Goal: Task Accomplishment & Management: Complete application form

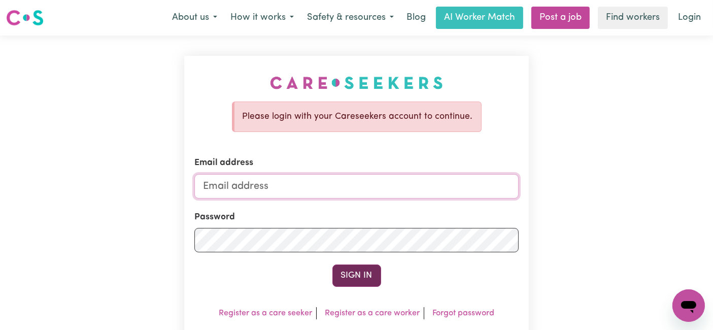
type input "[EMAIL_ADDRESS][DOMAIN_NAME]"
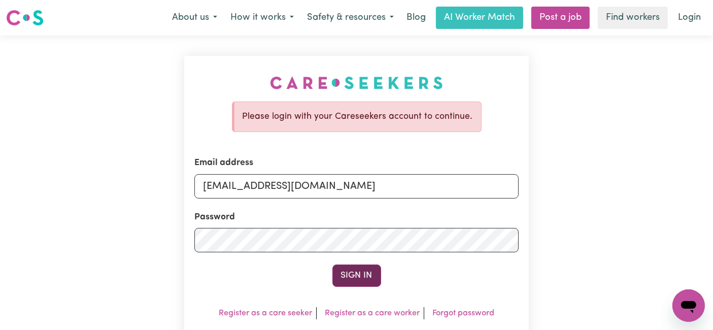
click at [350, 280] on button "Sign In" at bounding box center [356, 275] width 49 height 22
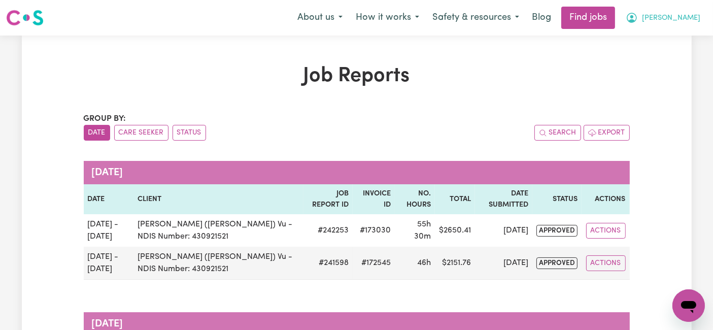
click at [680, 26] on button "[PERSON_NAME]" at bounding box center [663, 17] width 88 height 21
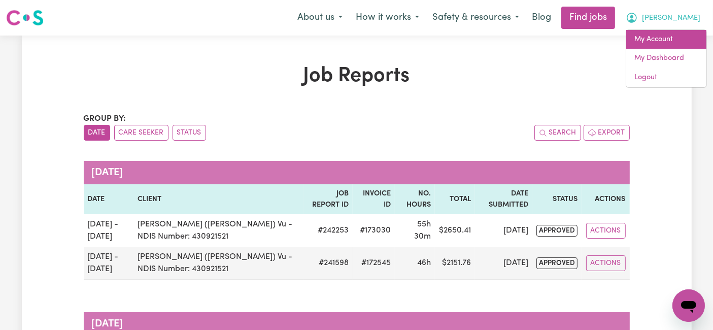
click at [667, 40] on link "My Account" at bounding box center [666, 39] width 80 height 19
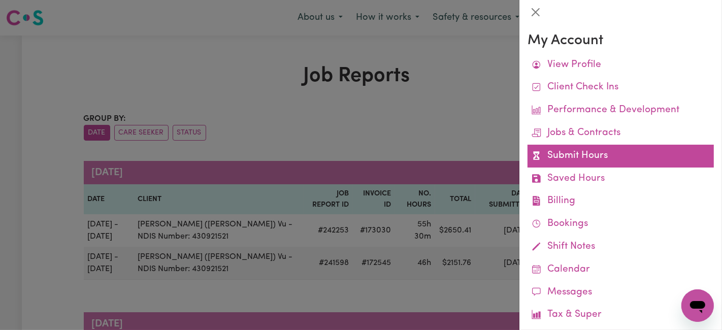
click at [571, 157] on link "Submit Hours" at bounding box center [620, 156] width 186 height 23
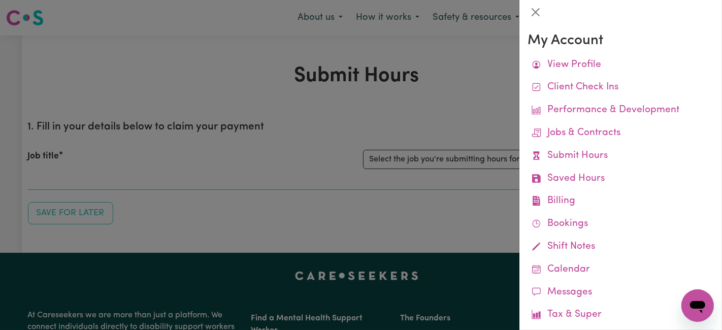
click at [406, 156] on div at bounding box center [361, 165] width 722 height 330
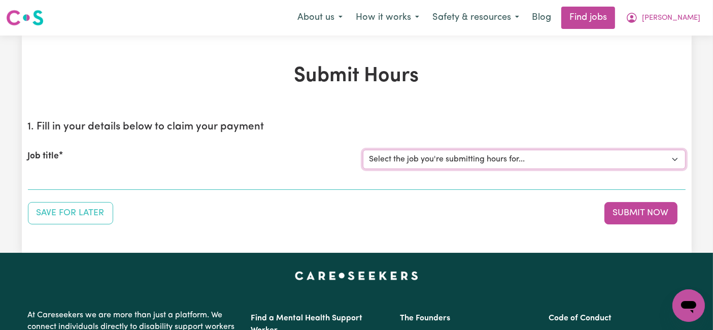
click at [406, 156] on select "Select the job you're submitting hours for... [[PERSON_NAME] (Han) Vu - NDIS Nu…" at bounding box center [524, 159] width 323 height 19
select select "2686"
click at [363, 150] on select "Select the job you're submitting hours for... [[PERSON_NAME] (Han) Vu - NDIS Nu…" at bounding box center [524, 159] width 323 height 19
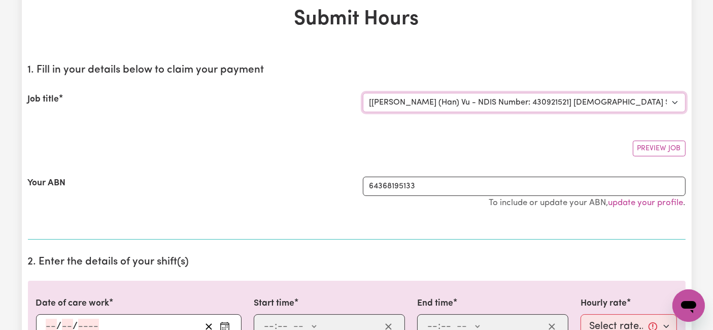
scroll to position [169, 0]
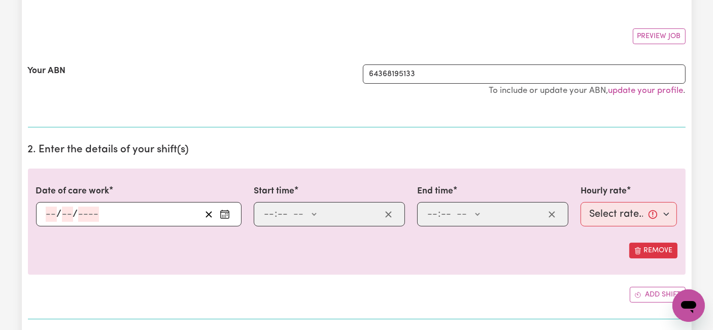
click at [52, 214] on input "number" at bounding box center [51, 214] width 11 height 15
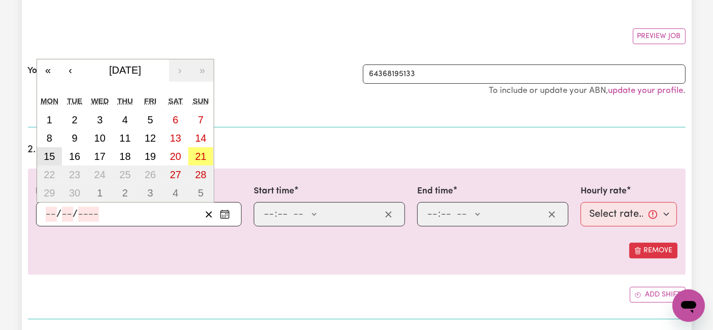
click at [47, 152] on abbr "15" at bounding box center [49, 156] width 11 height 11
type input "[DATE]"
type input "15"
type input "9"
type input "2025"
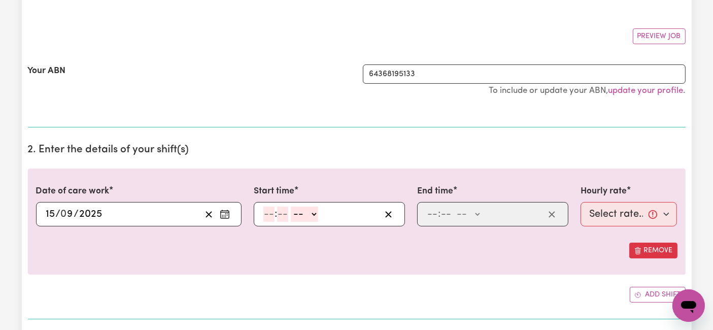
click at [269, 214] on input "number" at bounding box center [268, 214] width 11 height 15
type input "6"
type input "0"
click at [301, 209] on select "-- AM PM" at bounding box center [302, 214] width 27 height 15
click at [323, 243] on div "Remove" at bounding box center [356, 251] width 641 height 16
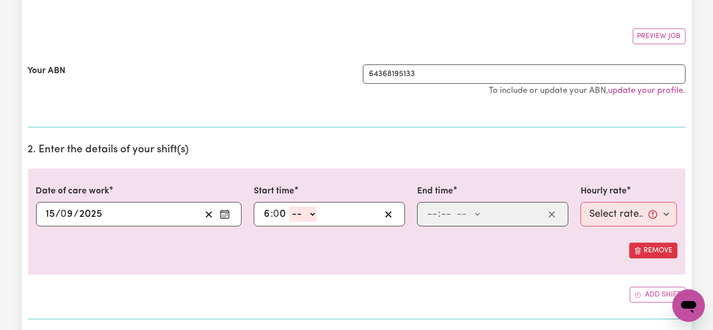
click at [306, 215] on select "-- AM PM" at bounding box center [302, 214] width 27 height 15
select select "am"
click at [289, 207] on select "-- AM PM" at bounding box center [302, 214] width 27 height 15
type input "06:00"
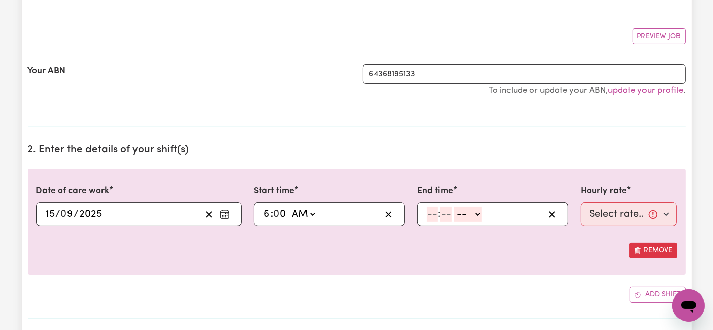
click at [432, 214] on input "number" at bounding box center [432, 214] width 11 height 15
type input "2"
type input "0"
click at [464, 214] on select "-- AM PM" at bounding box center [465, 214] width 27 height 15
select select "pm"
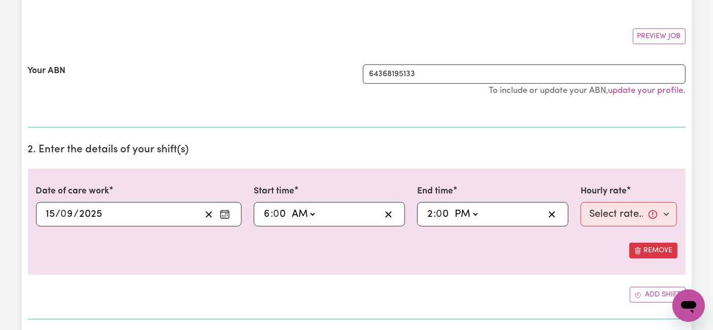
click at [452, 207] on select "-- AM PM" at bounding box center [465, 214] width 27 height 15
type input "14:00"
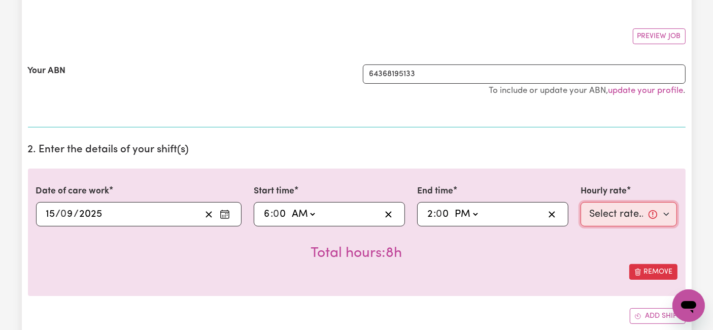
click at [589, 212] on select "Select rate... $54.21 (Weekday) $77.06 ([DATE]) $94.20 ([DATE]) $92.12 (Public …" at bounding box center [629, 214] width 97 height 24
select select "54.21-Weekday"
click at [581, 202] on select "Select rate... $54.21 (Weekday) $77.06 ([DATE]) $94.20 ([DATE]) $92.12 (Public …" at bounding box center [629, 214] width 97 height 24
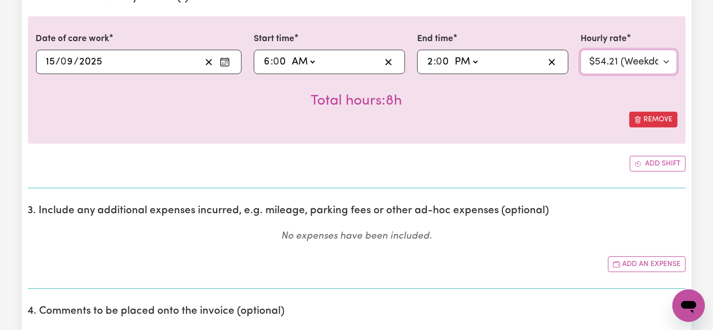
scroll to position [338, 0]
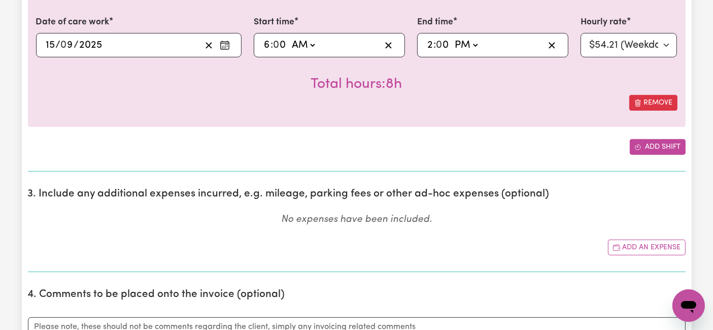
click at [651, 153] on button "Add shift" at bounding box center [658, 147] width 56 height 16
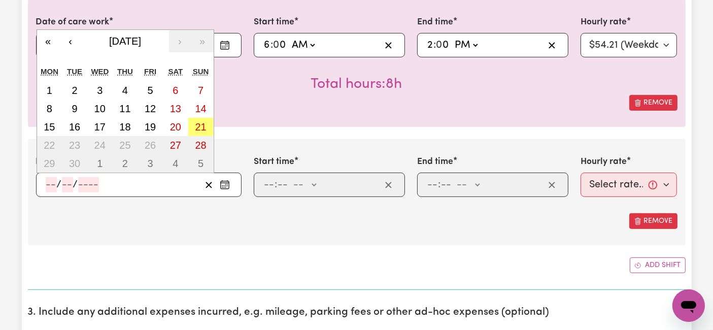
click at [47, 185] on input "number" at bounding box center [51, 184] width 11 height 15
click at [105, 127] on abbr "17" at bounding box center [99, 126] width 11 height 11
type input "[DATE]"
type input "17"
type input "9"
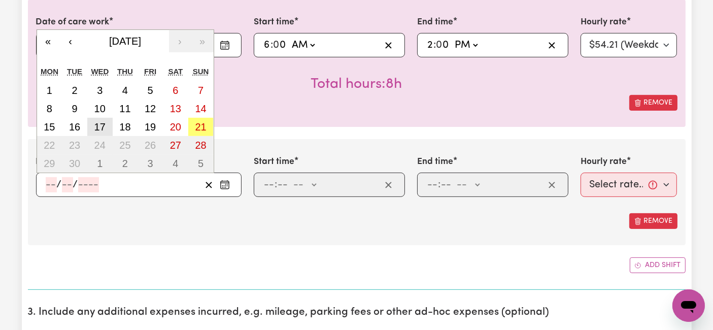
type input "2025"
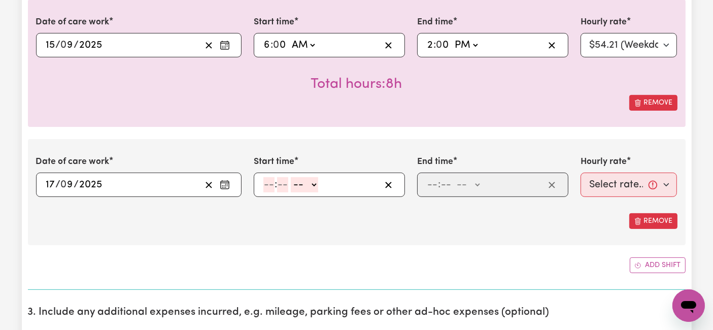
click at [271, 183] on input "number" at bounding box center [268, 184] width 11 height 15
type input "7"
type input "0"
click at [296, 183] on select "-- AM PM" at bounding box center [302, 184] width 27 height 15
select select "am"
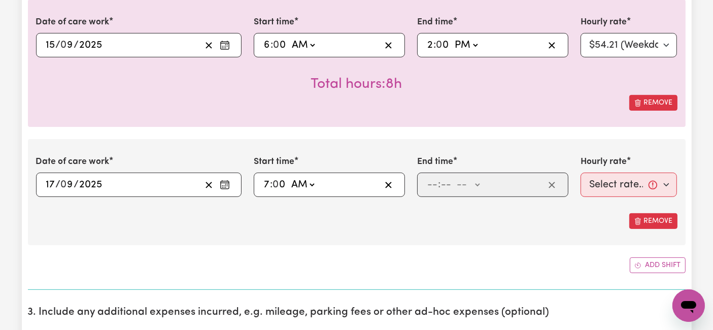
click at [289, 177] on select "-- AM PM" at bounding box center [302, 184] width 27 height 15
type input "07:00"
click at [432, 183] on input "number" at bounding box center [432, 184] width 11 height 15
type input "2"
type input "0"
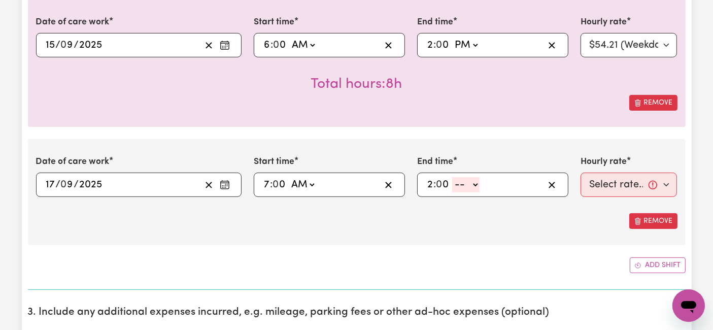
click at [473, 188] on select "-- AM PM" at bounding box center [465, 184] width 27 height 15
select select "pm"
click at [452, 177] on select "-- AM PM" at bounding box center [465, 184] width 27 height 15
type input "14:00"
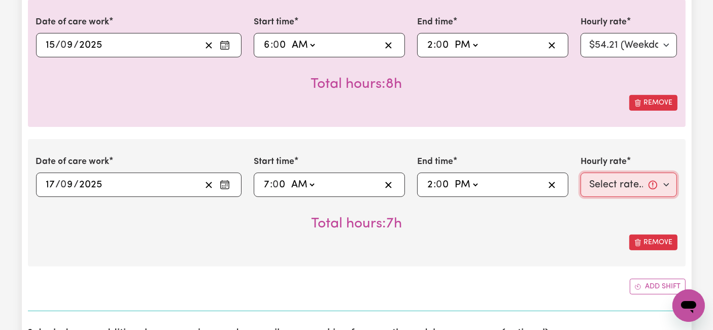
click at [628, 181] on select "Select rate... $54.21 (Weekday) $77.06 ([DATE]) $94.20 ([DATE]) $92.12 (Public …" at bounding box center [629, 185] width 97 height 24
select select "54.21-Weekday"
click at [581, 173] on select "Select rate... $54.21 (Weekday) $77.06 ([DATE]) $94.20 ([DATE]) $92.12 (Public …" at bounding box center [629, 185] width 97 height 24
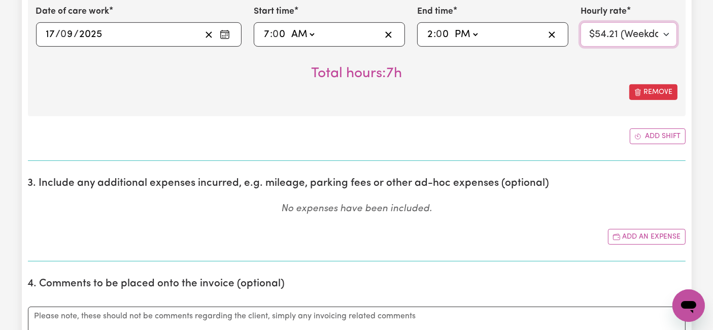
scroll to position [507, 0]
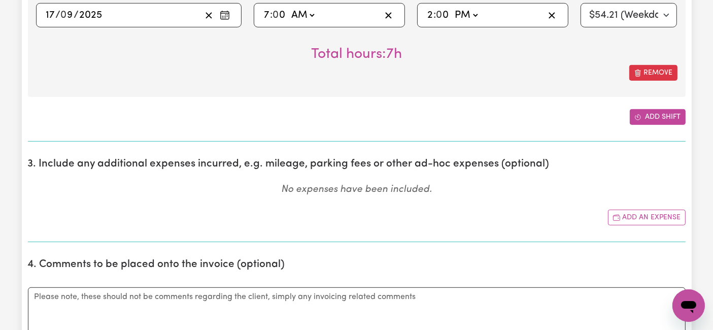
click at [658, 111] on button "Add shift" at bounding box center [658, 117] width 56 height 16
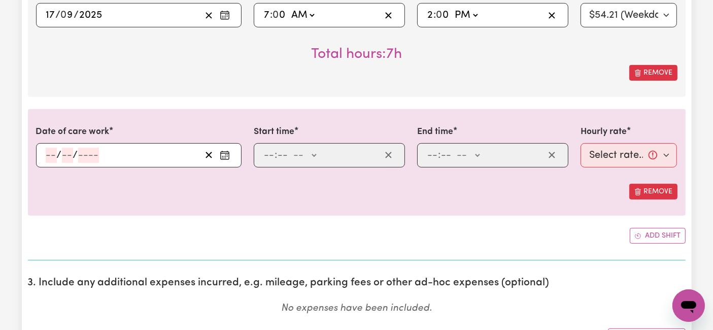
click at [54, 154] on input "number" at bounding box center [51, 155] width 11 height 15
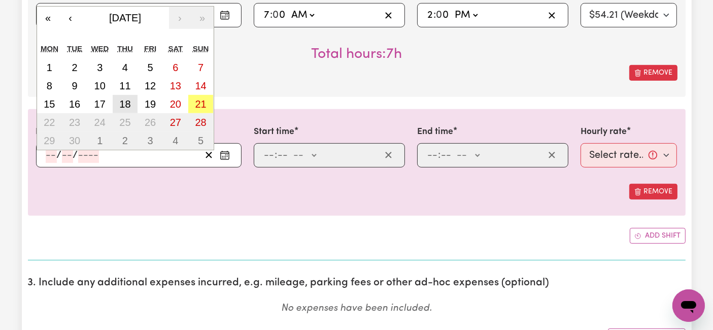
click at [130, 98] on button "18" at bounding box center [125, 104] width 25 height 18
type input "[DATE]"
type input "18"
type input "9"
type input "2025"
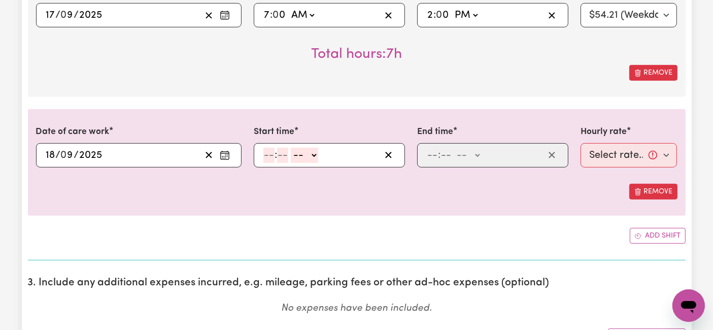
click at [271, 150] on input "number" at bounding box center [268, 155] width 11 height 15
type input "7"
type input "0"
click at [293, 154] on select "-- AM PM" at bounding box center [302, 155] width 27 height 15
select select "am"
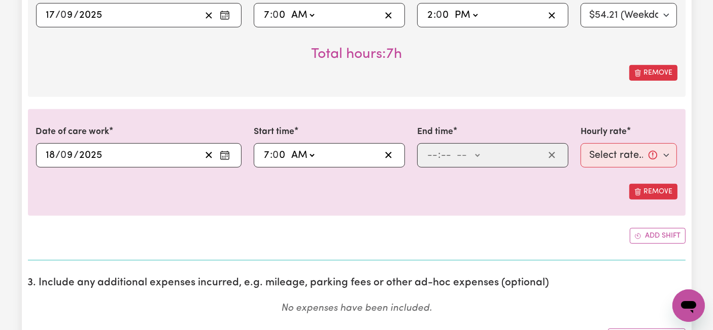
click at [289, 148] on select "-- AM PM" at bounding box center [302, 155] width 27 height 15
type input "07:00"
click at [435, 151] on input "number" at bounding box center [432, 155] width 11 height 15
type input "2"
type input "0"
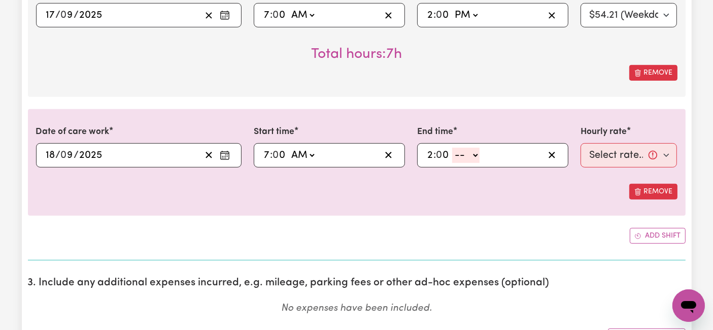
click at [469, 155] on select "-- AM PM" at bounding box center [465, 155] width 27 height 15
select select "pm"
click at [452, 148] on select "-- AM PM" at bounding box center [465, 155] width 27 height 15
type input "14:00"
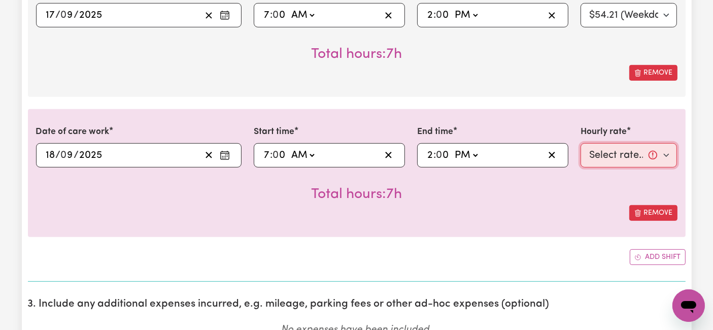
click at [586, 153] on select "Select rate... $54.21 (Weekday) $77.06 ([DATE]) $94.20 ([DATE]) $92.12 (Public …" at bounding box center [629, 155] width 97 height 24
select select "54.21-Weekday"
click at [581, 143] on select "Select rate... $54.21 (Weekday) $77.06 ([DATE]) $94.20 ([DATE]) $92.12 (Public …" at bounding box center [629, 155] width 97 height 24
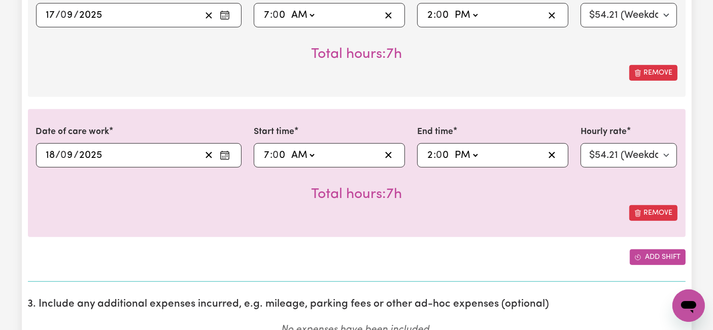
click at [661, 249] on button "Add shift" at bounding box center [658, 257] width 56 height 16
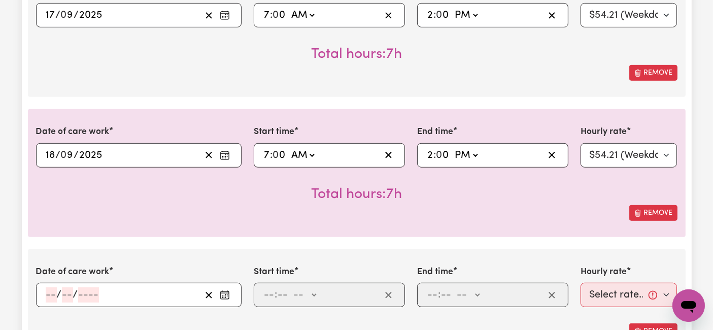
click at [52, 292] on input "number" at bounding box center [51, 294] width 11 height 15
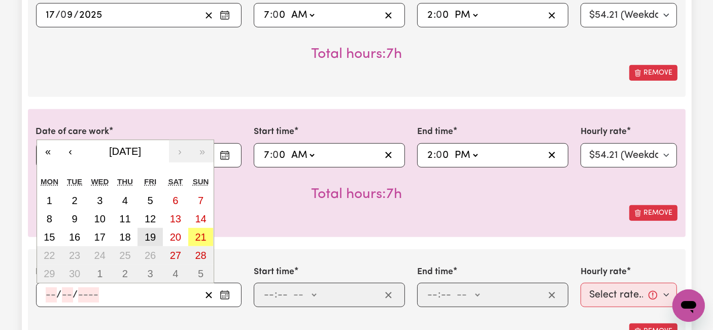
click at [158, 236] on button "19" at bounding box center [150, 237] width 25 height 18
type input "[DATE]"
type input "19"
type input "9"
type input "2025"
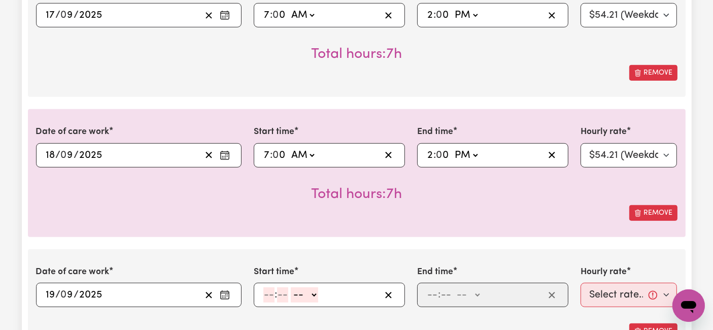
click at [266, 288] on input "number" at bounding box center [268, 294] width 11 height 15
type input "6"
type input "0"
click at [295, 292] on select "-- AM PM" at bounding box center [302, 294] width 27 height 15
select select "pm"
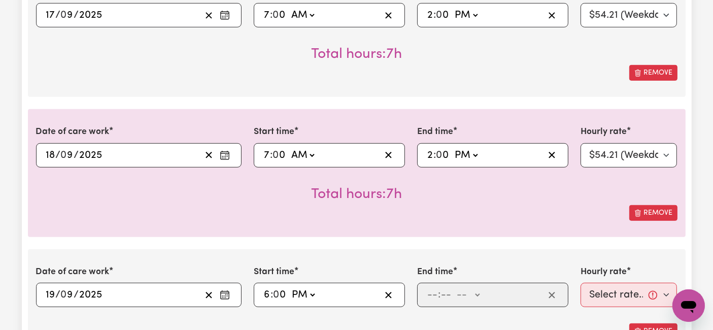
click at [289, 287] on select "-- AM PM" at bounding box center [302, 294] width 27 height 15
type input "18:00"
click at [438, 295] on span ":" at bounding box center [439, 294] width 3 height 11
click at [430, 292] on input "number" at bounding box center [432, 294] width 11 height 15
type input "8"
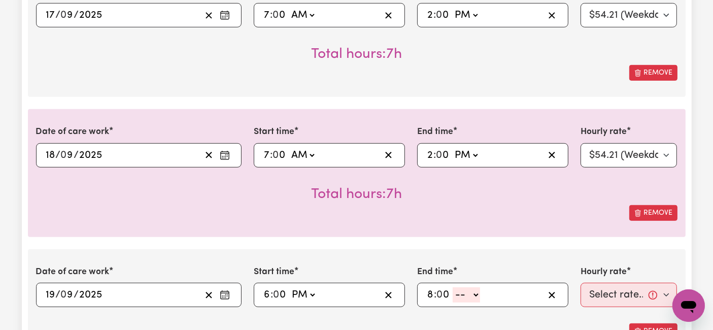
type input "0"
click at [463, 295] on select "-- AM PM" at bounding box center [466, 294] width 27 height 15
select select "pm"
click at [453, 287] on select "-- AM PM" at bounding box center [466, 294] width 27 height 15
type input "20:00"
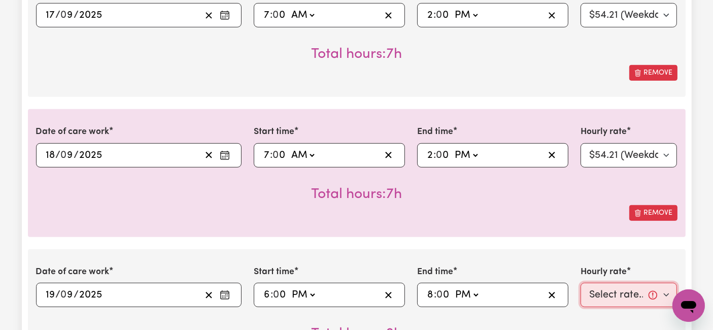
drag, startPoint x: 620, startPoint y: 299, endPoint x: 618, endPoint y: 306, distance: 7.1
click at [620, 299] on select "Select rate... $54.21 (Weekday) $77.06 ([DATE]) $94.20 ([DATE]) $92.12 (Public …" at bounding box center [629, 295] width 97 height 24
select select "54.21-Weekday"
click at [581, 283] on select "Select rate... $54.21 (Weekday) $77.06 ([DATE]) $94.20 ([DATE]) $92.12 (Public …" at bounding box center [629, 295] width 97 height 24
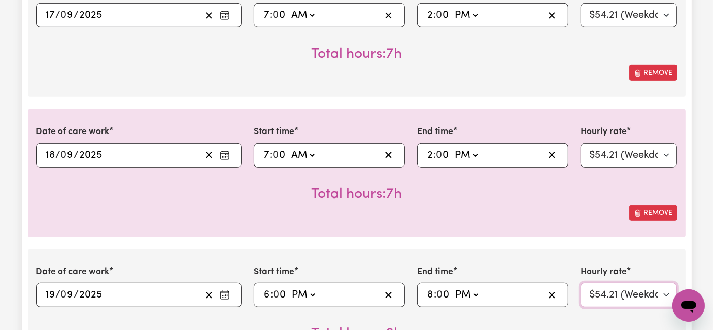
scroll to position [676, 0]
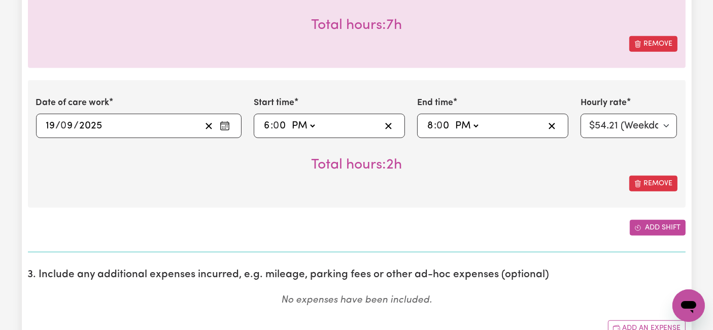
click at [635, 222] on span "Add another shift" at bounding box center [637, 227] width 7 height 11
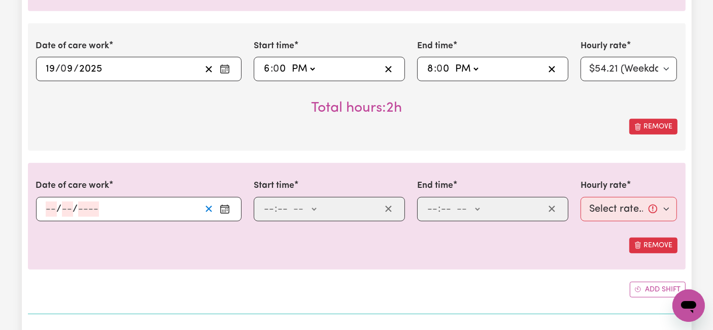
scroll to position [789, 0]
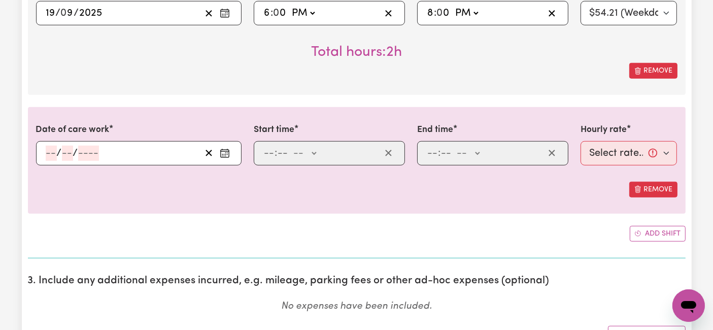
click at [50, 156] on input "number" at bounding box center [51, 153] width 11 height 15
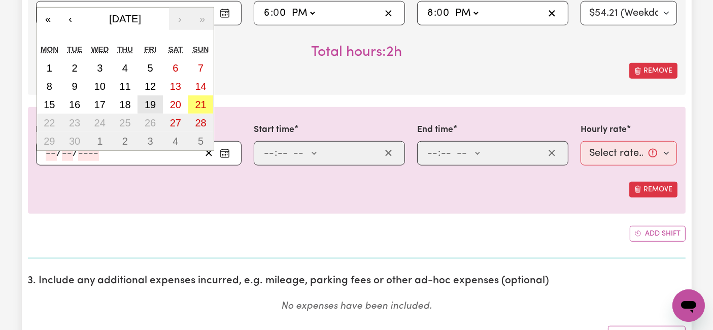
click at [156, 99] on button "19" at bounding box center [150, 104] width 25 height 18
type input "[DATE]"
type input "19"
type input "9"
type input "2025"
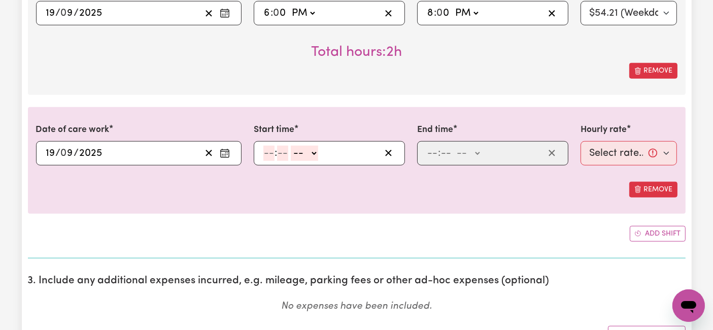
click at [270, 149] on input "number" at bounding box center [268, 153] width 11 height 15
type input "8"
type input "0"
click at [302, 150] on select "-- AM PM" at bounding box center [302, 153] width 27 height 15
select select "pm"
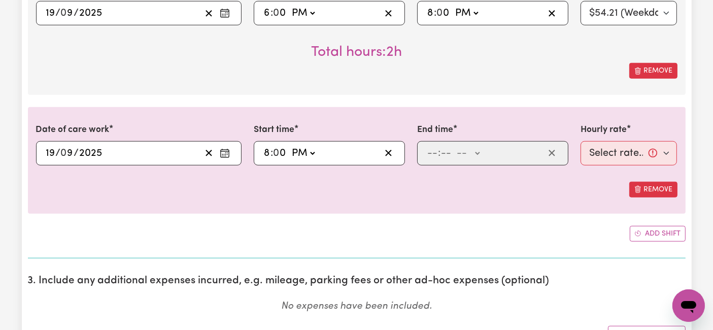
click at [289, 146] on select "-- AM PM" at bounding box center [302, 153] width 27 height 15
type input "20:00"
click at [434, 151] on input "number" at bounding box center [432, 153] width 11 height 15
type input "10"
type input "0"
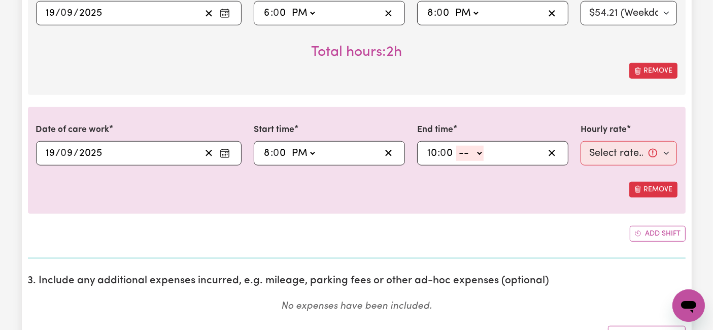
drag, startPoint x: 459, startPoint y: 151, endPoint x: 461, endPoint y: 156, distance: 5.5
click at [459, 151] on select "-- AM PM" at bounding box center [469, 153] width 27 height 15
select select "pm"
click at [456, 146] on select "-- AM PM" at bounding box center [469, 153] width 27 height 15
type input "22:00"
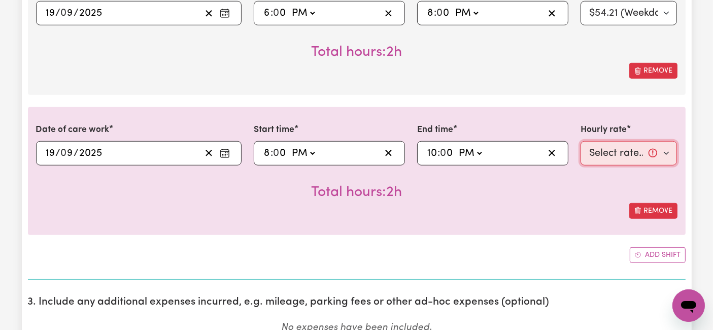
click at [586, 144] on select "Select rate... $54.21 (Weekday) $77.06 ([DATE]) $94.20 ([DATE]) $92.12 (Public …" at bounding box center [629, 153] width 97 height 24
select select "66.67-EveningCare"
click at [581, 141] on select "Select rate... $54.21 (Weekday) $77.06 ([DATE]) $94.20 ([DATE]) $92.12 (Public …" at bounding box center [629, 153] width 97 height 24
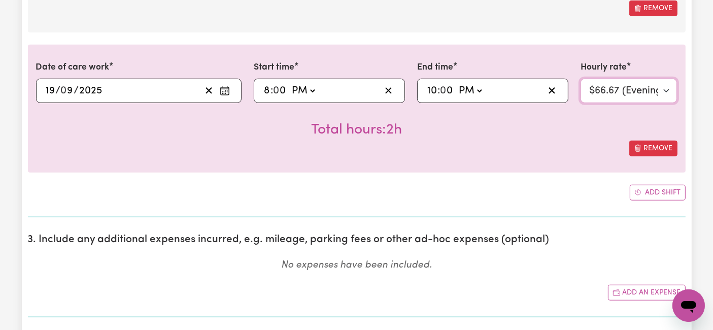
scroll to position [902, 0]
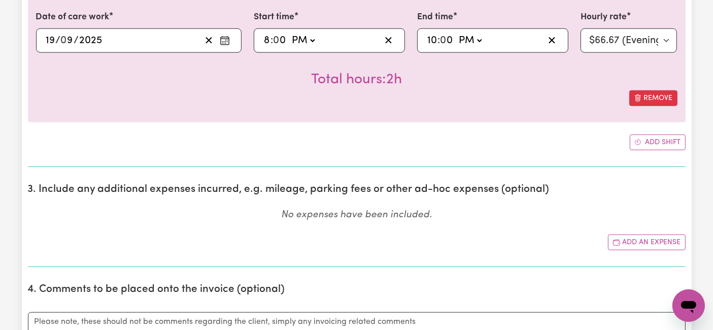
click at [647, 139] on button "Add shift" at bounding box center [658, 142] width 56 height 16
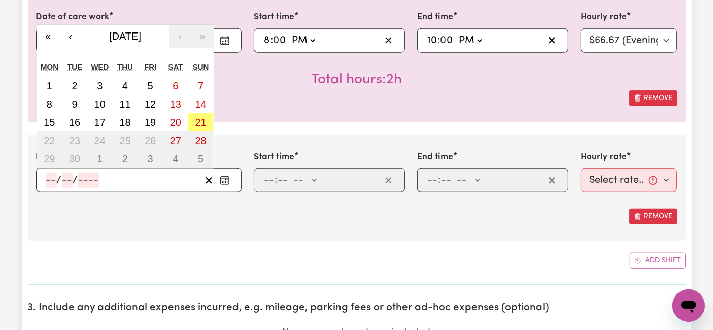
click at [46, 173] on input "number" at bounding box center [51, 180] width 11 height 15
click at [159, 120] on button "19" at bounding box center [150, 122] width 25 height 18
type input "[DATE]"
type input "19"
type input "9"
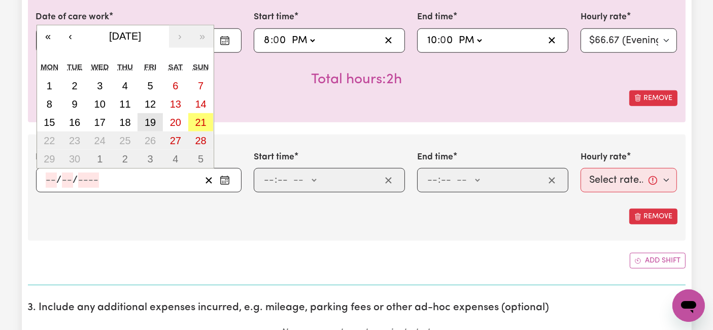
type input "2025"
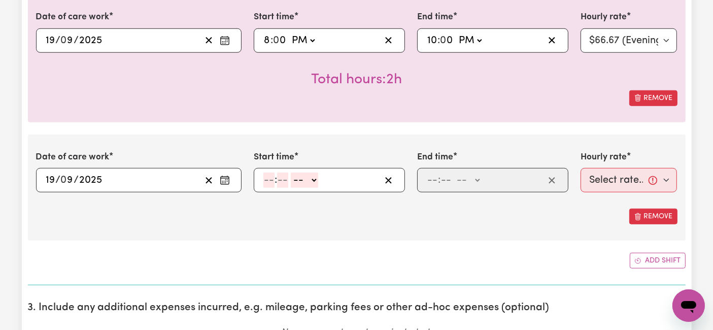
click at [266, 176] on input "number" at bounding box center [268, 180] width 11 height 15
type input "10"
type input "0"
drag, startPoint x: 308, startPoint y: 171, endPoint x: 308, endPoint y: 182, distance: 10.7
click at [308, 173] on select "-- AM PM" at bounding box center [306, 180] width 27 height 15
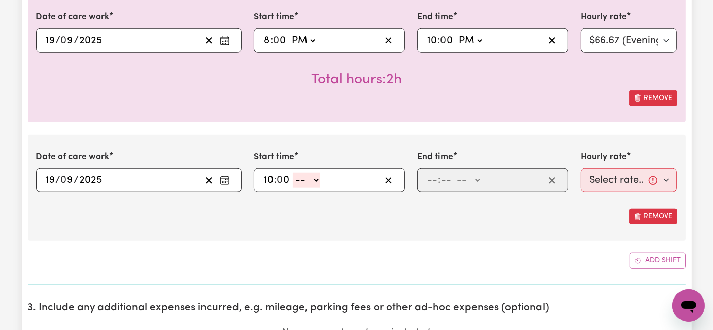
select select "pm"
click at [293, 173] on select "-- AM PM" at bounding box center [306, 180] width 27 height 15
type input "22:00"
click at [430, 178] on input "number" at bounding box center [432, 180] width 11 height 15
type input "6"
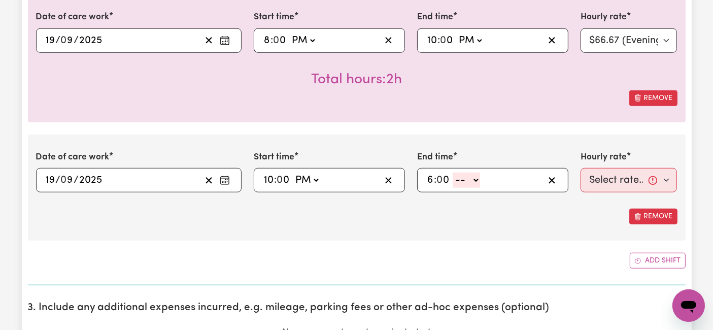
type input "0"
click at [477, 181] on select "-- AM PM" at bounding box center [466, 180] width 27 height 15
select select "am"
click at [453, 173] on select "-- AM PM" at bounding box center [466, 180] width 27 height 15
type input "06:00"
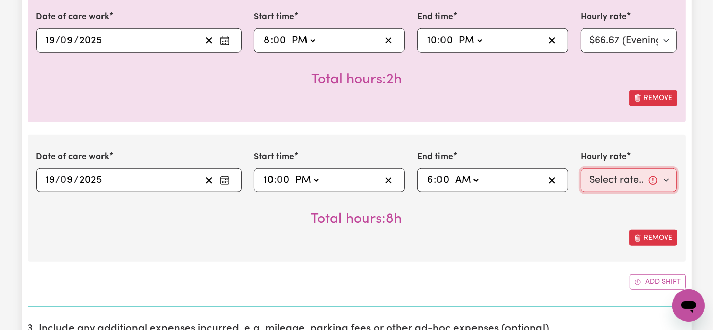
click at [628, 180] on select "Select rate... $54.21 (Weekday) $77.06 ([DATE]) $94.20 ([DATE]) $92.12 (Public …" at bounding box center [629, 180] width 97 height 24
select select "31.51-Overnight"
click at [581, 168] on select "Select rate... $54.21 (Weekday) $77.06 ([DATE]) $94.20 ([DATE]) $92.12 (Public …" at bounding box center [629, 180] width 97 height 24
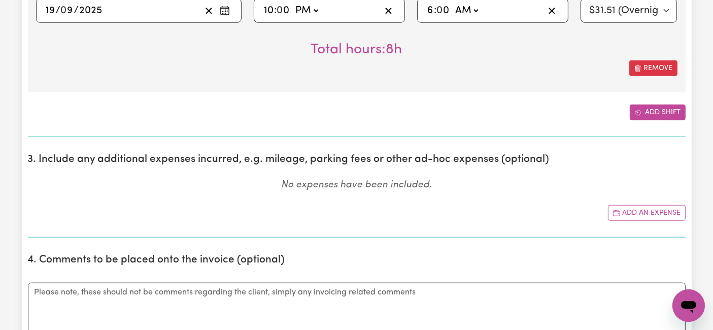
click at [661, 105] on button "Add shift" at bounding box center [658, 113] width 56 height 16
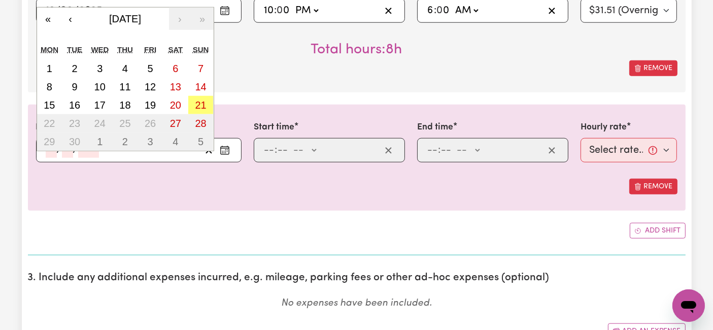
click at [49, 149] on input "number" at bounding box center [51, 150] width 11 height 15
click at [177, 101] on abbr "20" at bounding box center [175, 104] width 11 height 11
type input "[DATE]"
type input "20"
type input "9"
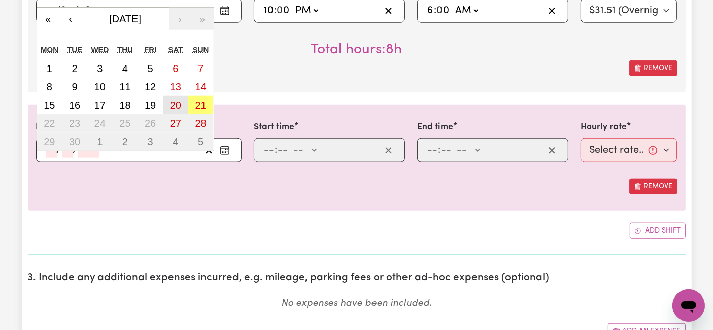
type input "2025"
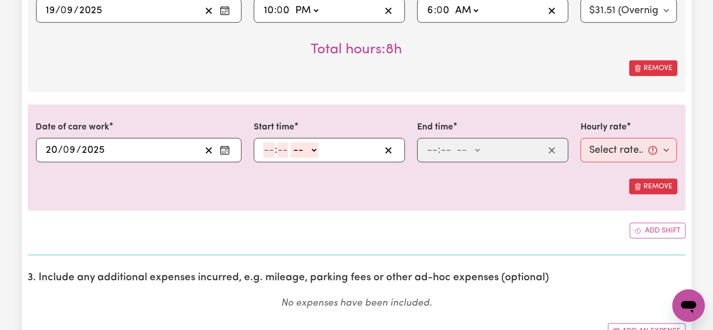
click at [266, 146] on input "number" at bounding box center [268, 150] width 11 height 15
type input "6"
type input "0"
drag, startPoint x: 313, startPoint y: 147, endPoint x: 308, endPoint y: 154, distance: 9.0
click at [313, 147] on select "-- AM PM" at bounding box center [302, 150] width 27 height 15
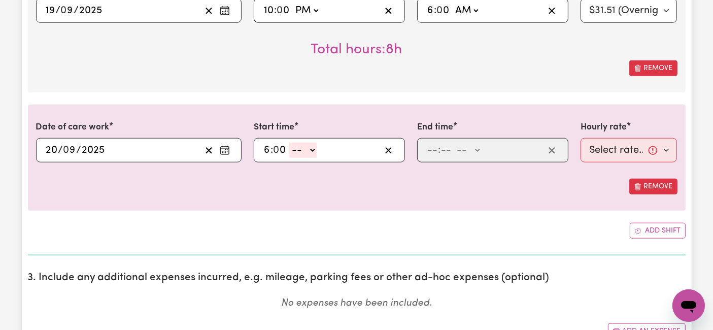
select select "am"
click at [289, 143] on select "-- AM PM" at bounding box center [302, 150] width 27 height 15
type input "06:00"
click at [436, 147] on input "number" at bounding box center [432, 150] width 11 height 15
type input "8"
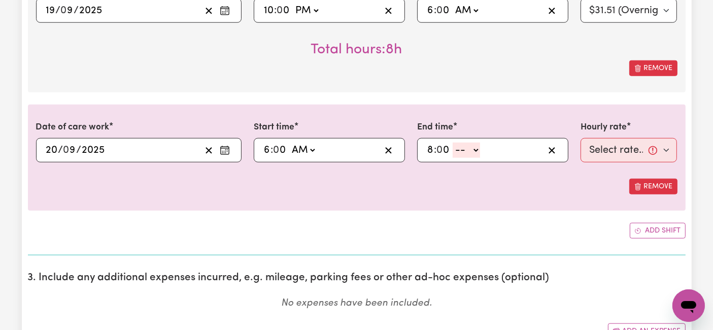
type input "0"
click at [466, 148] on select "-- AM PM" at bounding box center [466, 150] width 27 height 15
select select "pm"
click at [453, 143] on select "-- AM PM" at bounding box center [466, 150] width 27 height 15
type input "20:00"
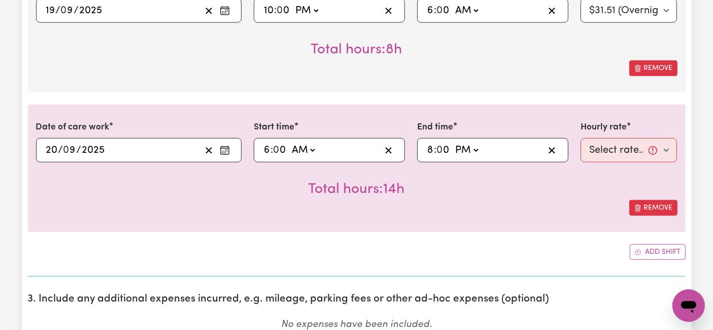
drag, startPoint x: 462, startPoint y: 146, endPoint x: 462, endPoint y: 153, distance: 7.1
click at [462, 146] on select "AM PM" at bounding box center [466, 150] width 27 height 15
select select "am"
click at [453, 143] on select "AM PM" at bounding box center [466, 150] width 27 height 15
type input "08:00"
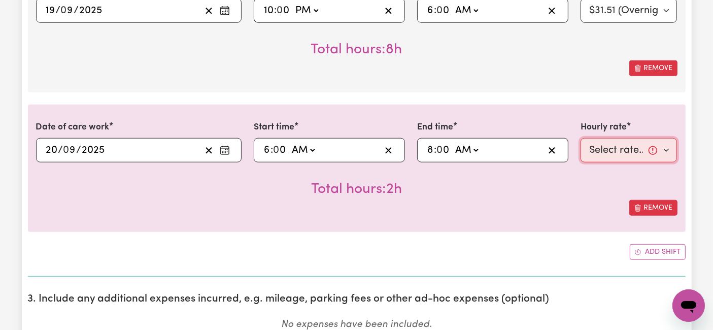
click at [629, 150] on select "Select rate... $54.21 (Weekday) $77.06 ([DATE]) $94.20 ([DATE]) $92.12 (Public …" at bounding box center [629, 150] width 97 height 24
select select "77.06-[DATE]"
click at [581, 138] on select "Select rate... $54.21 (Weekday) $77.06 ([DATE]) $94.20 ([DATE]) $92.12 (Public …" at bounding box center [629, 150] width 97 height 24
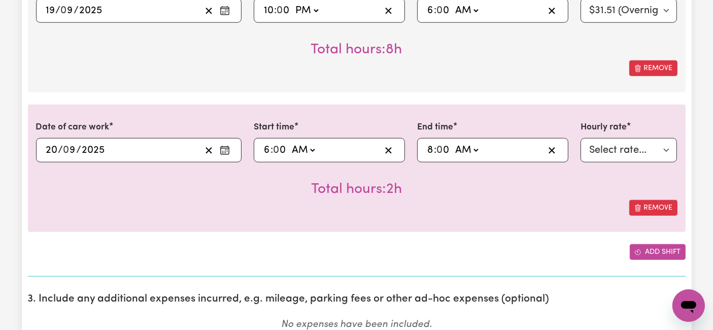
click at [647, 244] on button "Add shift" at bounding box center [658, 252] width 56 height 16
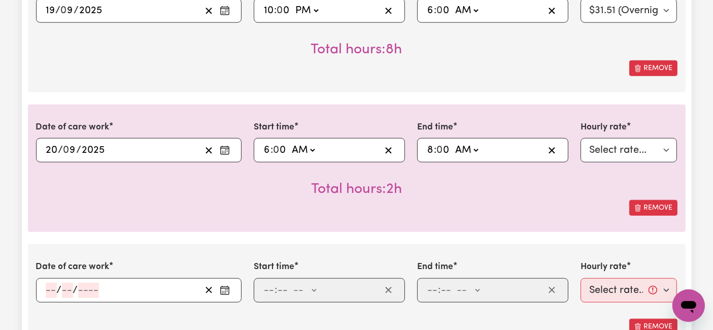
click at [50, 293] on input "number" at bounding box center [51, 290] width 11 height 15
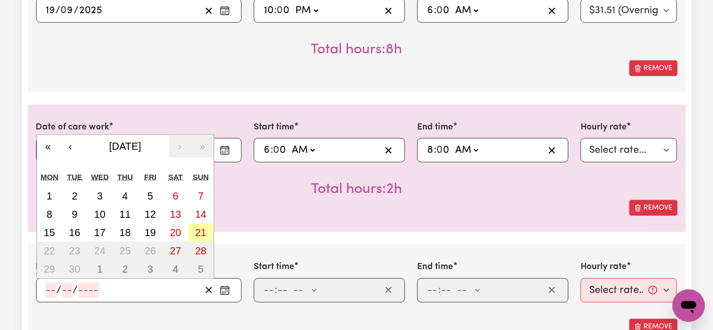
click at [201, 230] on abbr "21" at bounding box center [200, 232] width 11 height 11
type input "[DATE]"
type input "21"
type input "9"
type input "2025"
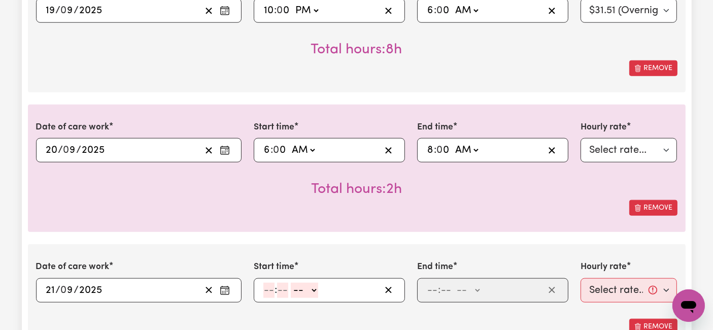
click at [270, 288] on input "number" at bounding box center [268, 290] width 11 height 15
type input "8"
type input "0"
click at [298, 289] on select "-- AM PM" at bounding box center [302, 290] width 27 height 15
select select "pm"
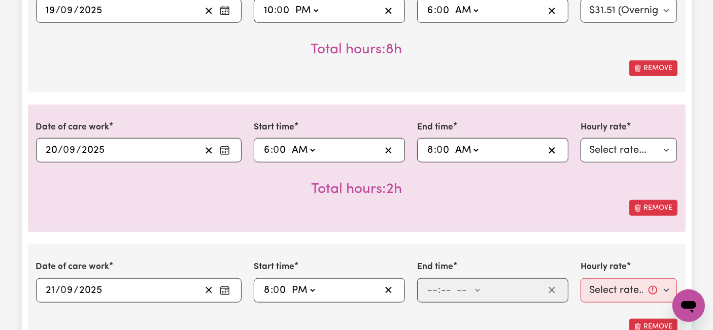
click at [289, 283] on select "-- AM PM" at bounding box center [302, 290] width 27 height 15
type input "20:00"
click at [434, 288] on input "number" at bounding box center [432, 290] width 11 height 15
type input "10"
type input "0"
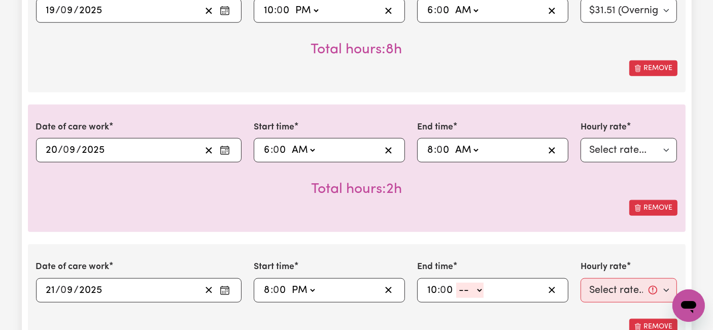
drag, startPoint x: 463, startPoint y: 285, endPoint x: 472, endPoint y: 312, distance: 27.8
click at [464, 285] on select "-- AM PM" at bounding box center [469, 290] width 27 height 15
select select "pm"
click at [456, 283] on select "-- AM PM" at bounding box center [469, 290] width 27 height 15
type input "22:00"
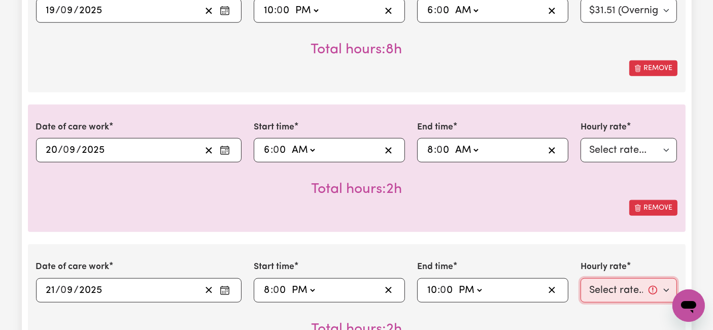
click at [605, 288] on select "Select rate... $54.21 (Weekday) $77.06 ([DATE]) $94.20 ([DATE]) $92.12 (Public …" at bounding box center [629, 290] width 97 height 24
select select "94.2-[DATE]"
click at [581, 278] on select "Select rate... $54.21 (Weekday) $77.06 ([DATE]) $94.20 ([DATE]) $92.12 (Public …" at bounding box center [629, 290] width 97 height 24
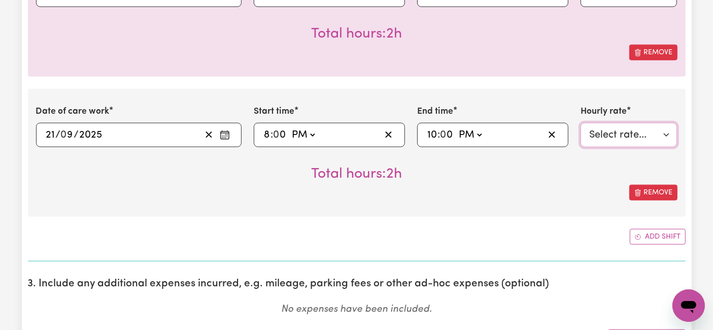
scroll to position [1240, 0]
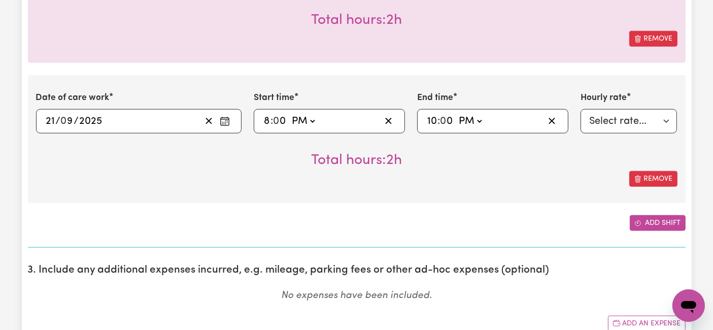
click at [636, 215] on button "Add shift" at bounding box center [658, 223] width 56 height 16
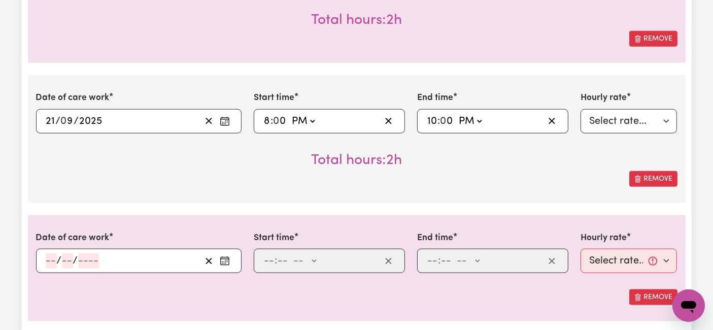
click at [50, 256] on input "number" at bounding box center [51, 260] width 11 height 15
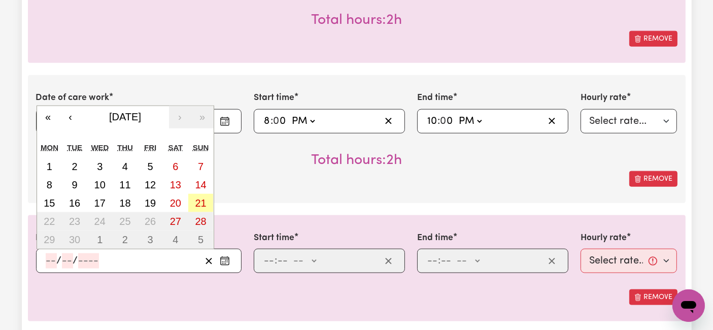
click at [205, 198] on abbr "21" at bounding box center [200, 202] width 11 height 11
type input "[DATE]"
type input "21"
type input "9"
type input "2025"
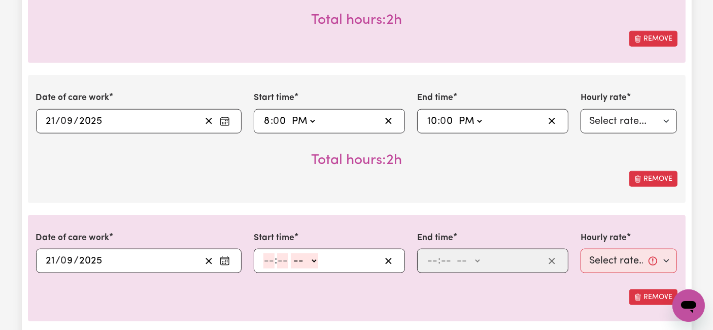
click at [268, 256] on input "number" at bounding box center [268, 260] width 11 height 15
type input "10"
type input "0"
click at [301, 256] on select "-- AM PM" at bounding box center [306, 260] width 27 height 15
select select "pm"
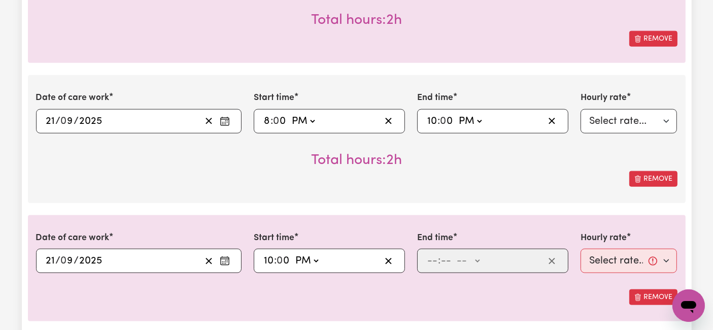
click at [293, 253] on select "-- AM PM" at bounding box center [306, 260] width 27 height 15
type input "22:00"
click at [428, 255] on input "number" at bounding box center [432, 260] width 11 height 15
type input "6"
type input "0"
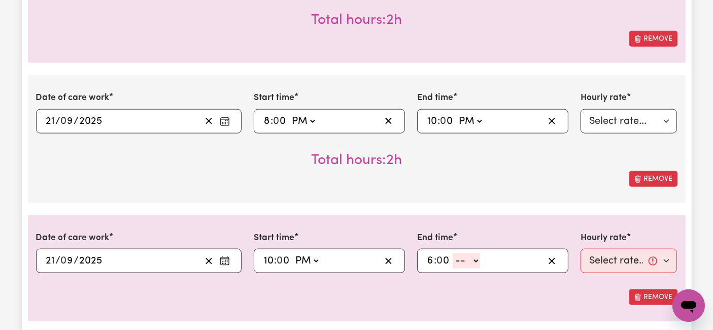
click at [470, 257] on select "-- AM PM" at bounding box center [466, 260] width 27 height 15
select select "am"
click at [453, 253] on select "-- AM PM" at bounding box center [466, 260] width 27 height 15
type input "06:00"
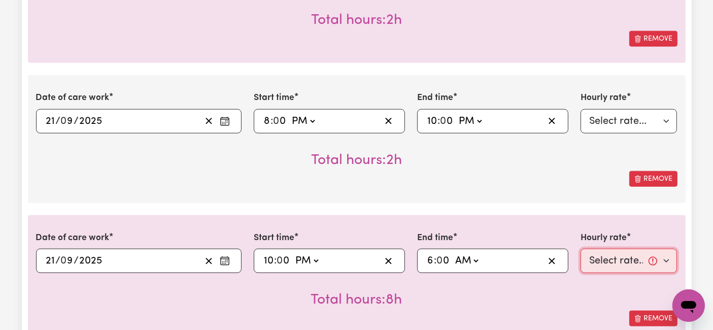
click at [599, 257] on select "Select rate... $54.21 (Weekday) $77.06 ([DATE]) $94.20 ([DATE]) $92.12 (Public …" at bounding box center [629, 261] width 97 height 24
select select "31.51-Overnight"
click at [581, 249] on select "Select rate... $54.21 (Weekday) $77.06 ([DATE]) $94.20 ([DATE]) $92.12 (Public …" at bounding box center [629, 261] width 97 height 24
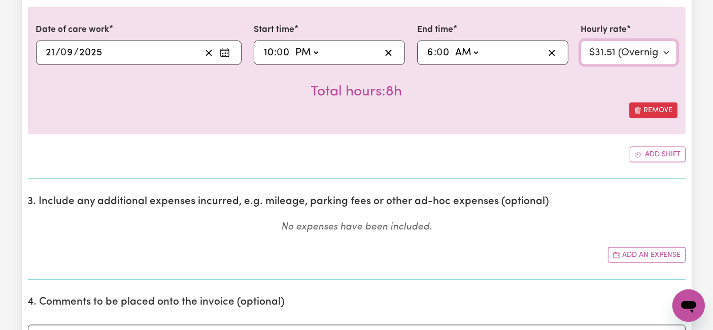
scroll to position [1466, 0]
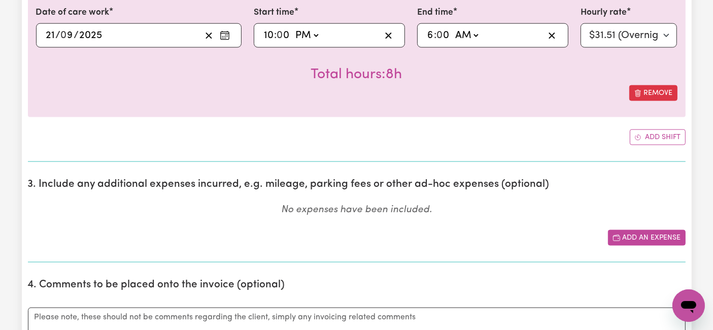
click at [632, 230] on button "Add an expense" at bounding box center [647, 238] width 78 height 16
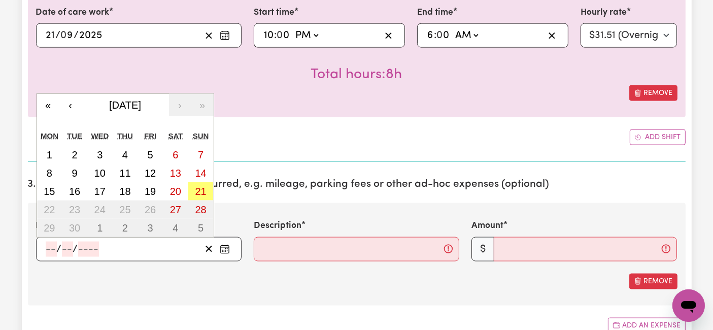
click at [55, 244] on input "number" at bounding box center [51, 249] width 11 height 15
click at [97, 186] on abbr "17" at bounding box center [99, 191] width 11 height 11
type input "[DATE]"
type input "17"
type input "9"
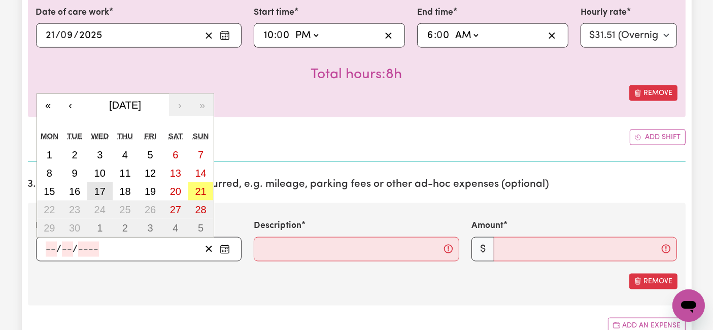
type input "2025"
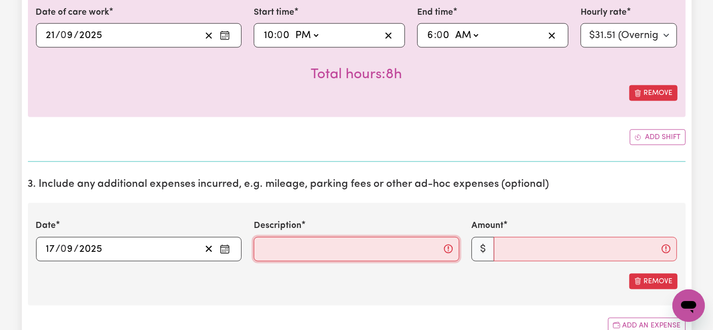
click at [305, 237] on input "Description" at bounding box center [357, 249] width 206 height 24
paste input "Travel from home to [PERSON_NAME][GEOGRAPHIC_DATA], Reservoir and back (46km), …"
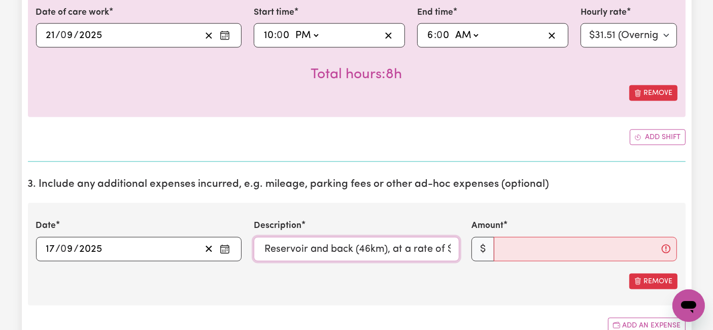
click at [428, 249] on input "Travel from home to [PERSON_NAME][GEOGRAPHIC_DATA], Reservoir and back (46km), …" at bounding box center [357, 249] width 206 height 24
type input "Travel from home to [PERSON_NAME][GEOGRAPHIC_DATA], Reservoir and back (46km), …"
click at [510, 248] on input "Amount" at bounding box center [585, 249] width 183 height 24
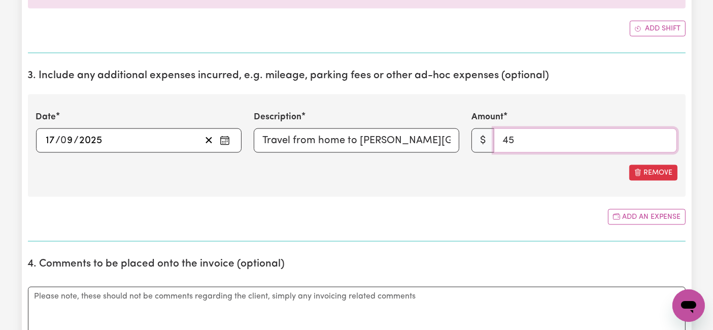
scroll to position [1579, 0]
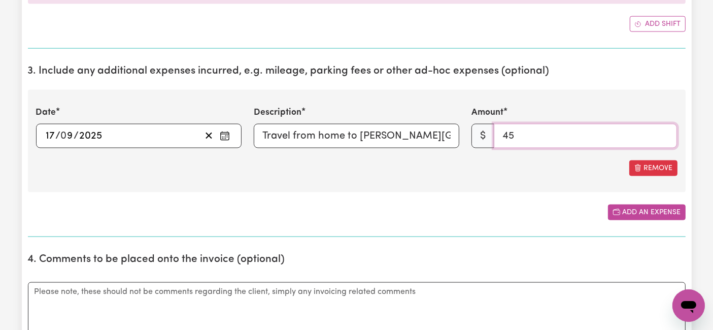
type input "45"
click at [637, 211] on button "Add an expense" at bounding box center [647, 213] width 78 height 16
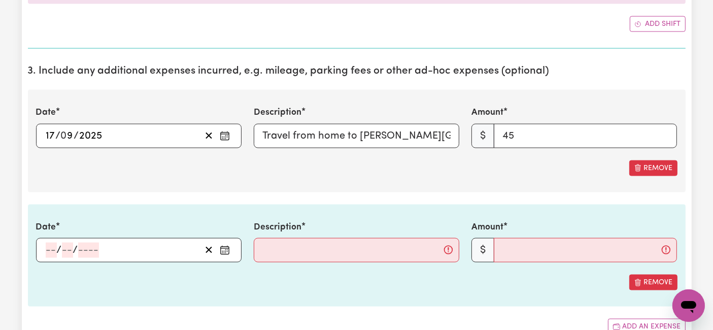
click at [49, 245] on input "number" at bounding box center [51, 250] width 11 height 15
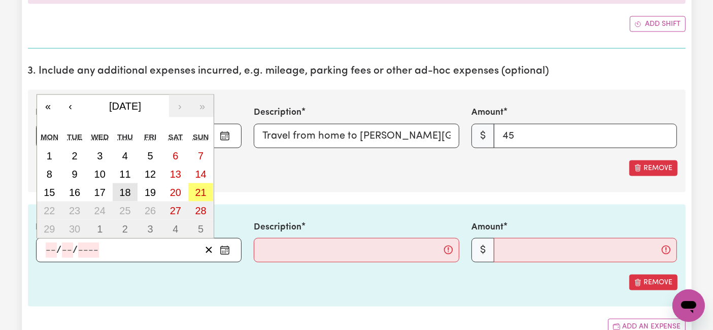
click at [126, 187] on abbr "18" at bounding box center [124, 192] width 11 height 11
type input "[DATE]"
type input "18"
type input "9"
type input "2025"
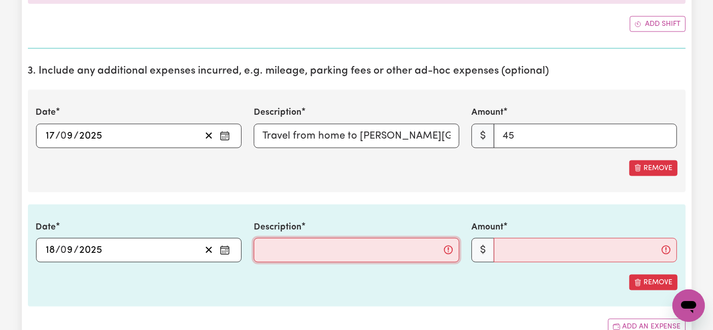
click at [299, 243] on input "Description" at bounding box center [357, 250] width 206 height 24
paste input "Travel from home to [GEOGRAPHIC_DATA][PERSON_NAME], [GEOGRAPHIC_DATA] and back …"
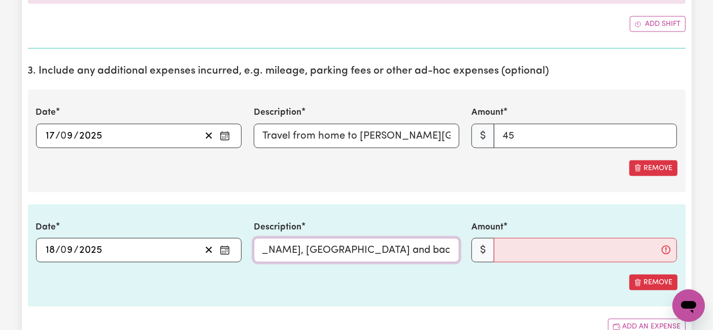
click at [432, 248] on input "Travel from home to [GEOGRAPHIC_DATA][PERSON_NAME], [GEOGRAPHIC_DATA] and back …" at bounding box center [357, 250] width 206 height 24
type input "Travel from home to [GEOGRAPHIC_DATA][PERSON_NAME], [GEOGRAPHIC_DATA] and back …"
click at [512, 246] on input "Amount" at bounding box center [585, 250] width 183 height 24
drag, startPoint x: 473, startPoint y: 133, endPoint x: 499, endPoint y: 131, distance: 26.5
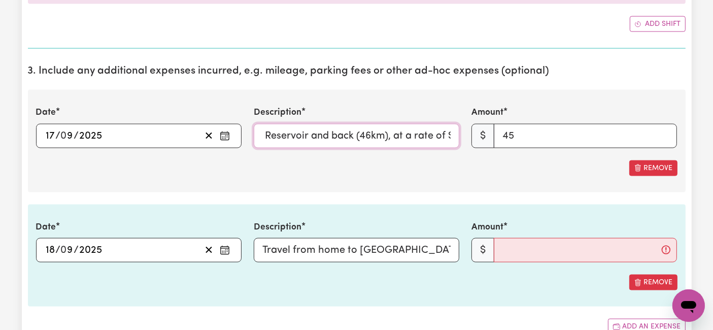
click at [499, 131] on div "Date [DATE] 17 / 0 9 / 2025 « ‹ [DATE] › » Mon Tue Wed Thu Fri Sat Sun 1 2 3 4 …" at bounding box center [357, 127] width 654 height 42
drag, startPoint x: 416, startPoint y: 244, endPoint x: 529, endPoint y: 240, distance: 112.8
click at [529, 240] on div "Date [DATE] 18 / 0 9 / 2025 « ‹ [DATE] › » Mon Tue Wed Thu Fri Sat Sun 1 2 3 4 …" at bounding box center [357, 242] width 654 height 42
click at [383, 255] on input "Travel from home to [GEOGRAPHIC_DATA][PERSON_NAME], [GEOGRAPHIC_DATA] and back …" at bounding box center [357, 250] width 206 height 24
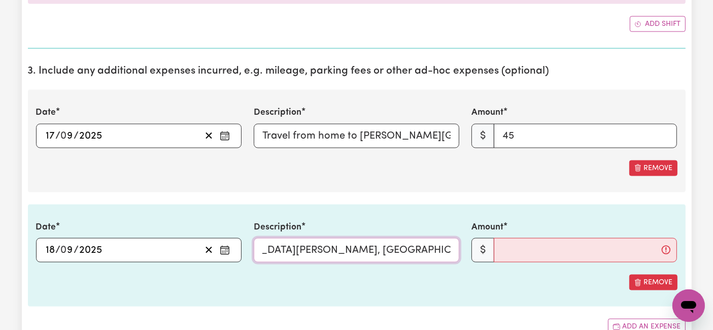
scroll to position [0, 245]
drag, startPoint x: 386, startPoint y: 246, endPoint x: 476, endPoint y: 247, distance: 90.3
click at [476, 247] on div "Date [DATE] 18 / 0 9 / 2025 « ‹ [DATE] › » Mon Tue Wed Thu Fri Sat Sun 1 2 3 4 …" at bounding box center [357, 242] width 654 height 42
click at [516, 245] on input "Amount" at bounding box center [585, 250] width 183 height 24
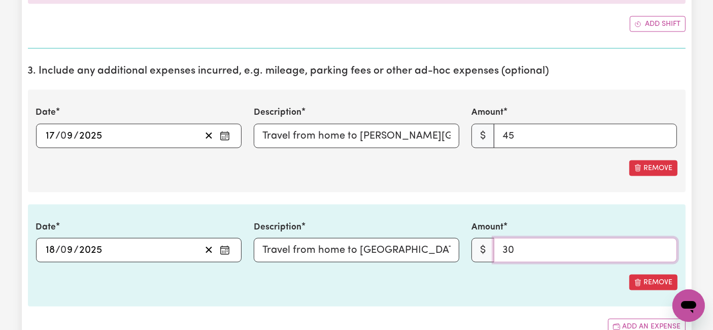
type input "30"
click at [517, 285] on div "Remove" at bounding box center [356, 283] width 641 height 16
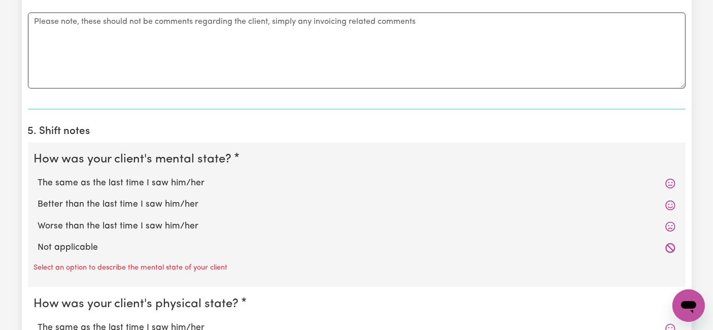
scroll to position [2030, 0]
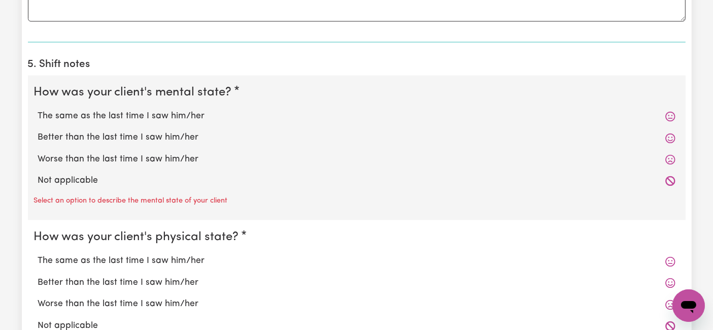
click at [181, 114] on label "The same as the last time I saw him/her" at bounding box center [356, 116] width 637 height 13
click at [38, 110] on input "The same as the last time I saw him/her" at bounding box center [38, 109] width 1 height 1
radio input "true"
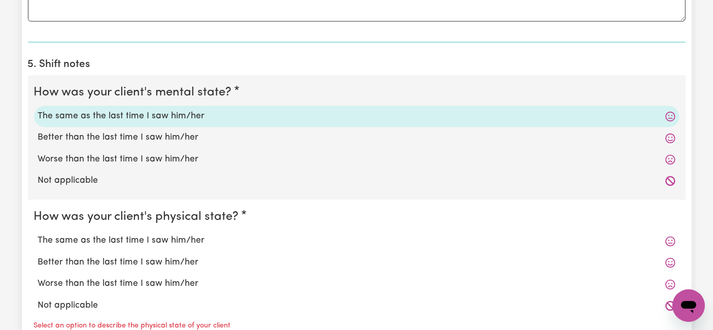
click at [178, 234] on label "The same as the last time I saw him/her" at bounding box center [356, 240] width 637 height 13
click at [38, 233] on input "The same as the last time I saw him/her" at bounding box center [38, 233] width 1 height 1
radio input "true"
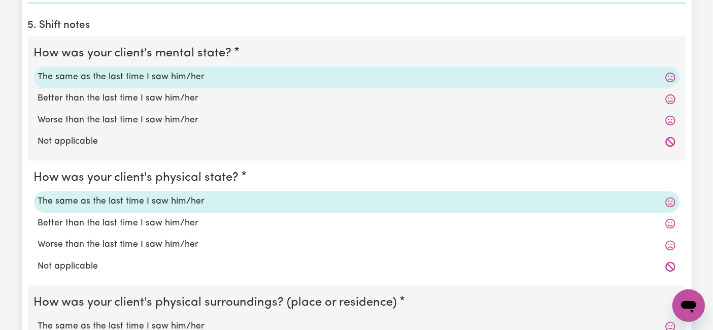
scroll to position [2086, 0]
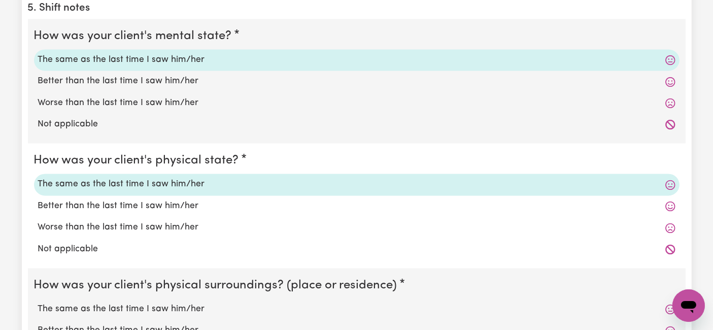
click at [162, 305] on label "The same as the last time I saw him/her" at bounding box center [356, 308] width 637 height 13
click at [38, 302] on input "The same as the last time I saw him/her" at bounding box center [38, 302] width 1 height 1
radio input "true"
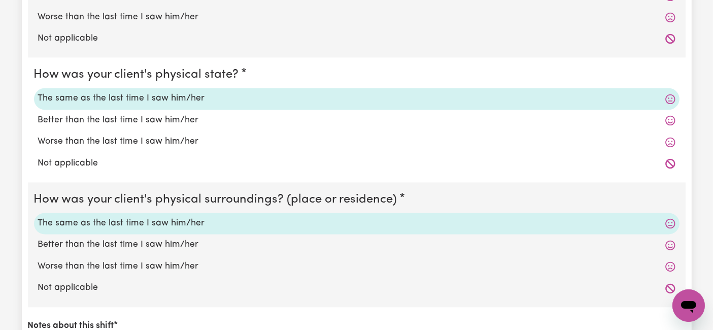
scroll to position [2255, 0]
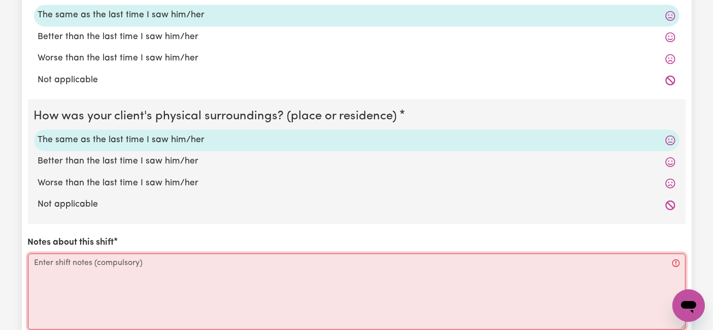
click at [84, 264] on textarea "Notes about this shift" at bounding box center [357, 291] width 658 height 76
paste textarea "Loremi, 32 Dolorsita 4871 3:79co: Adi elitse do eiu temp, inci utlabor etdolo m…"
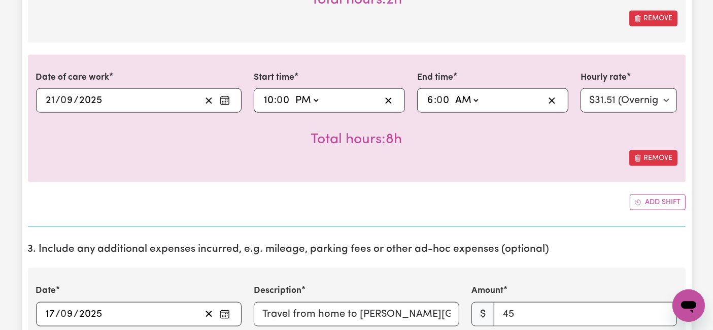
scroll to position [1353, 0]
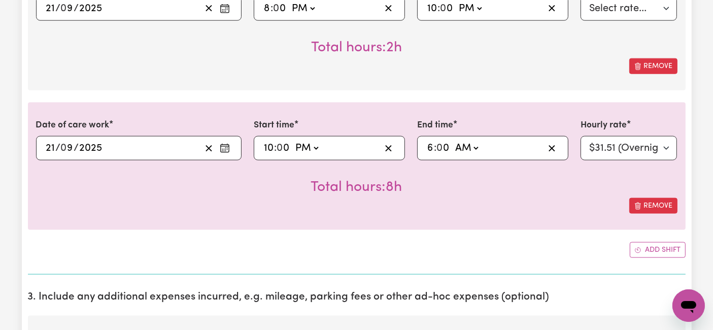
type textarea "Loremi, 32 Dolorsita 4871 3:79co: Adi elitse do eiu temp, inci utlabor etdolo m…"
click at [598, 12] on select "Select rate... $54.21 (Weekday) $77.06 ([DATE]) $94.20 ([DATE]) $92.12 (Public …" at bounding box center [629, 8] width 97 height 24
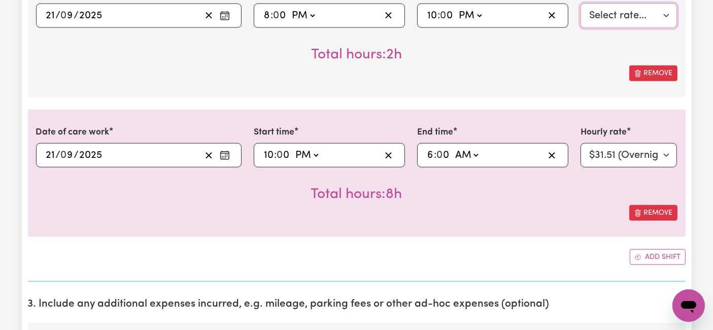
click at [598, 12] on select "Select rate... $54.21 (Weekday) $77.06 ([DATE]) $94.20 ([DATE]) $92.12 (Public …" at bounding box center [629, 16] width 97 height 24
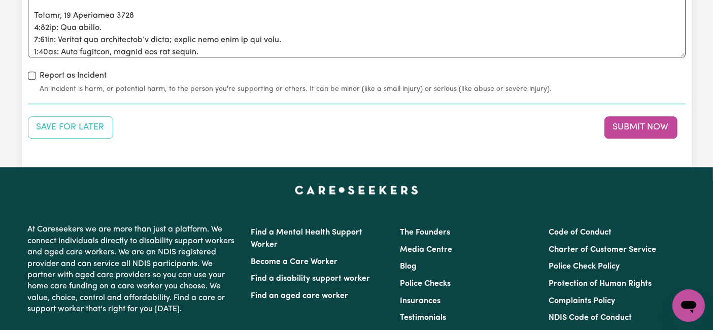
scroll to position [2530, 0]
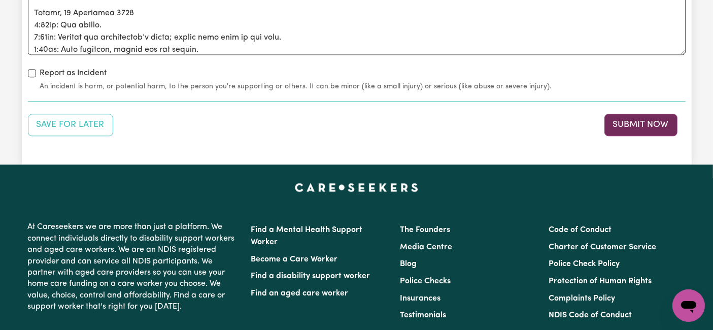
click at [652, 119] on button "Submit Now" at bounding box center [640, 125] width 73 height 22
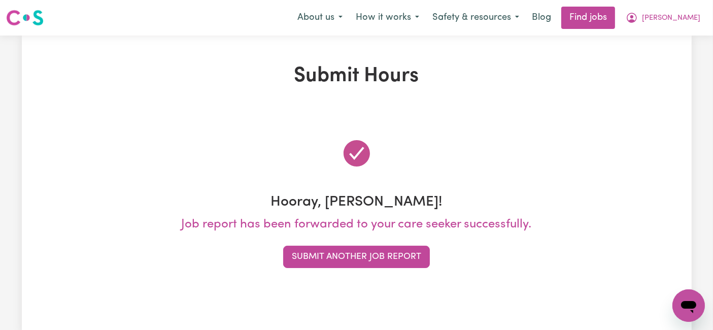
scroll to position [0, 0]
click at [638, 15] on icon "My Account" at bounding box center [632, 18] width 12 height 12
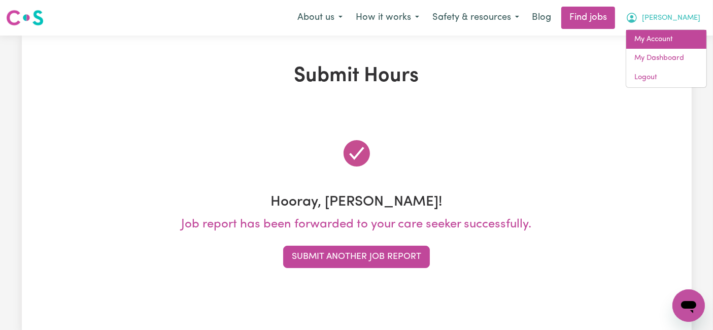
click at [659, 40] on link "My Account" at bounding box center [666, 39] width 80 height 19
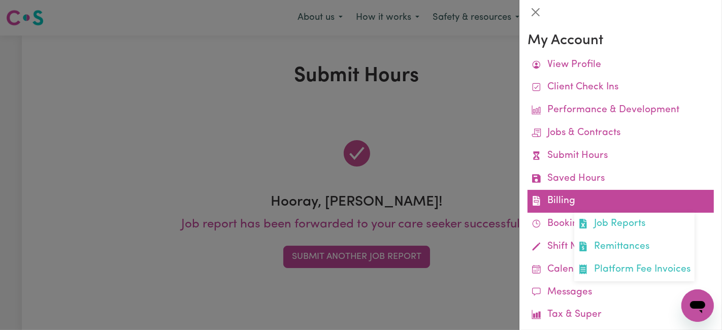
click at [579, 198] on link "Billing Job Reports Remittances Platform Fee Invoices" at bounding box center [620, 201] width 186 height 23
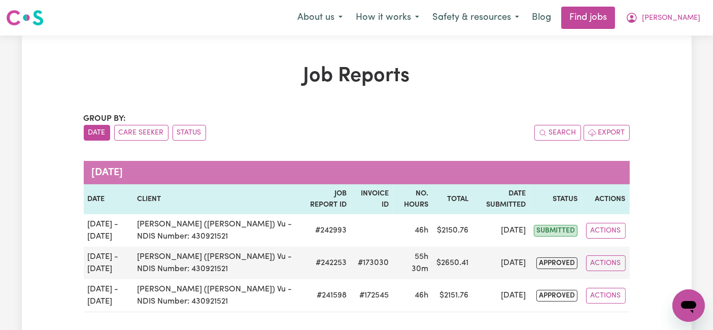
click at [34, 15] on img at bounding box center [25, 18] width 38 height 18
